Goal: Task Accomplishment & Management: Manage account settings

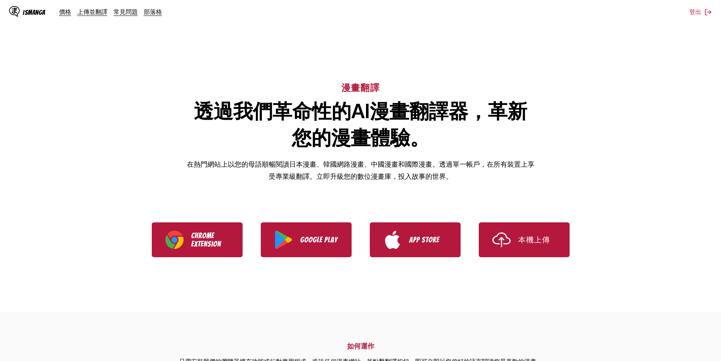
click at [28, 9] on div "IsManga" at bounding box center [34, 12] width 23 height 7
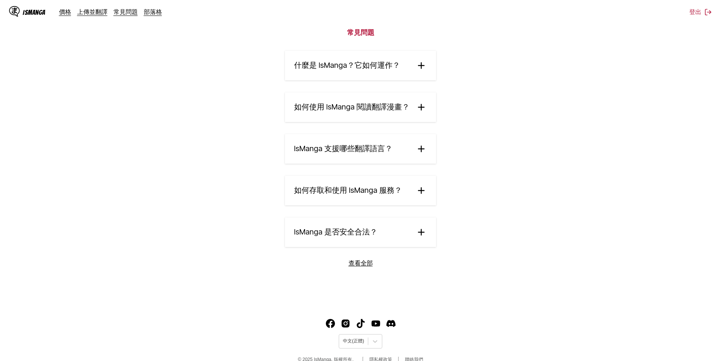
scroll to position [1272, 0]
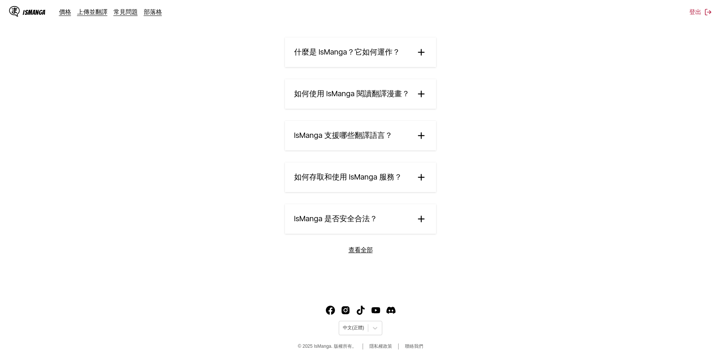
click at [363, 251] on link "查看全部" at bounding box center [361, 250] width 24 height 8
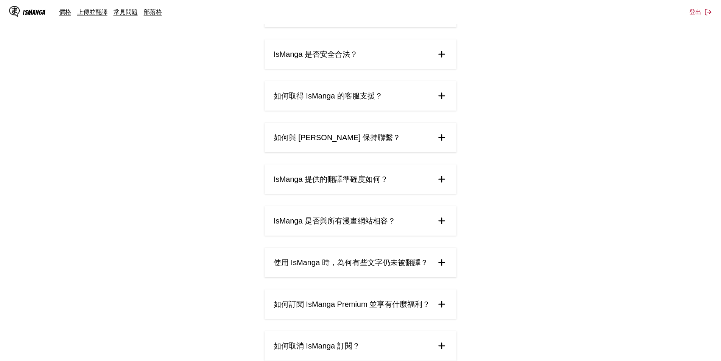
scroll to position [283, 0]
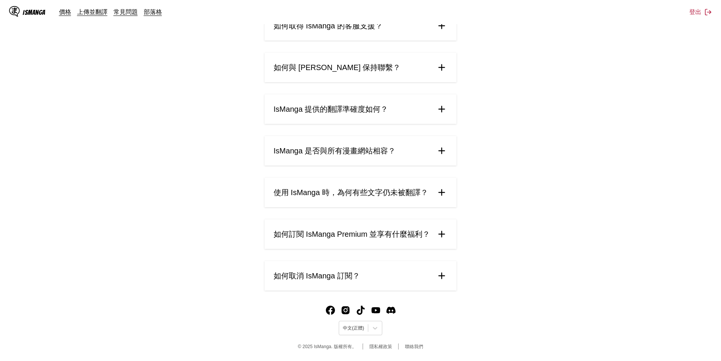
click at [372, 273] on summary "如何取消 IsManga 訂閱？" at bounding box center [361, 276] width 192 height 30
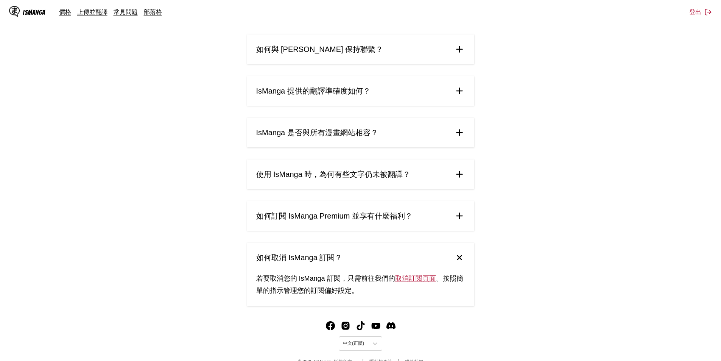
scroll to position [316, 0]
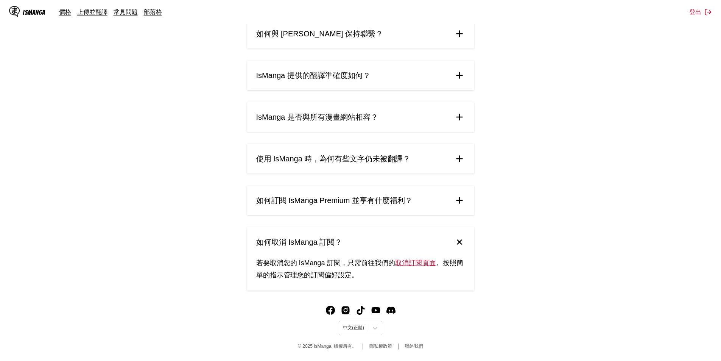
click at [406, 262] on link "取消訂閱頁面" at bounding box center [415, 263] width 41 height 8
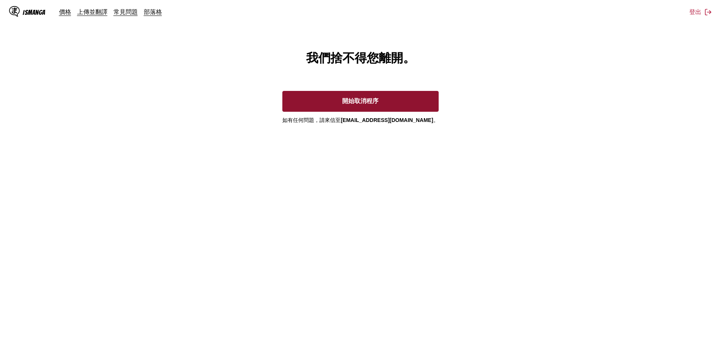
click at [360, 103] on button "開始取消程序" at bounding box center [360, 101] width 156 height 21
